Goal: Transaction & Acquisition: Book appointment/travel/reservation

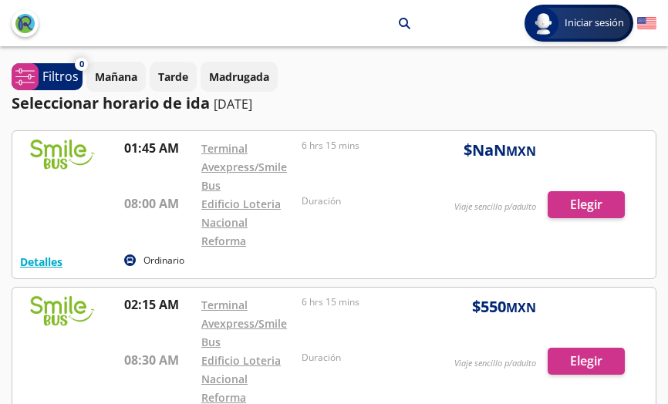
click at [489, 154] on div at bounding box center [334, 204] width 644 height 147
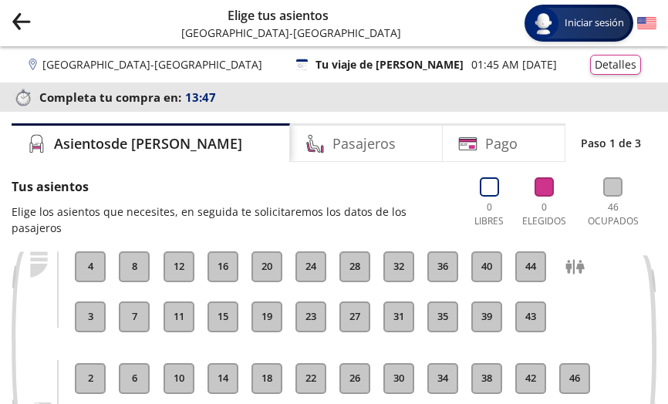
click at [22, 20] on icon "Group 9 Created with Sketch." at bounding box center [21, 21] width 19 height 19
